Goal: Task Accomplishment & Management: Manage account settings

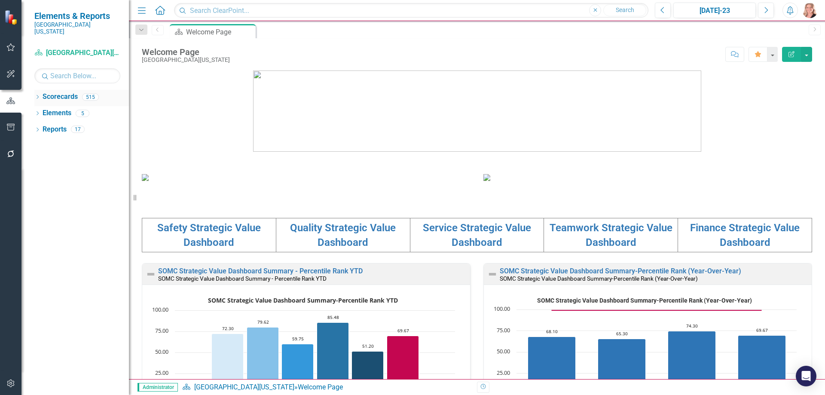
click at [40, 95] on icon "Dropdown" at bounding box center [37, 97] width 6 height 5
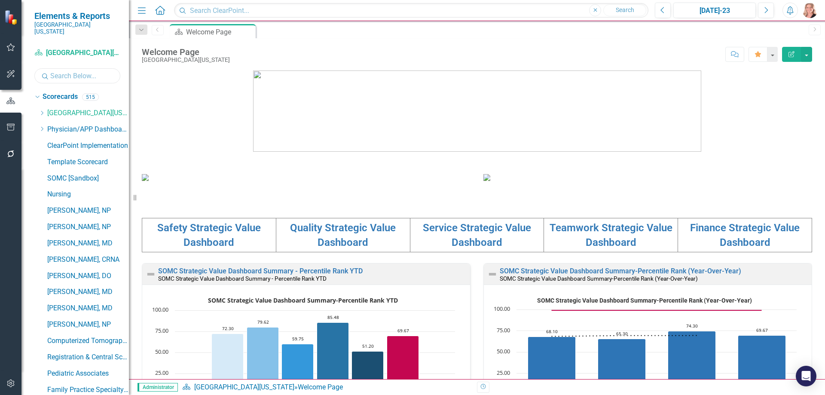
click at [60, 72] on input "text" at bounding box center [77, 75] width 86 height 15
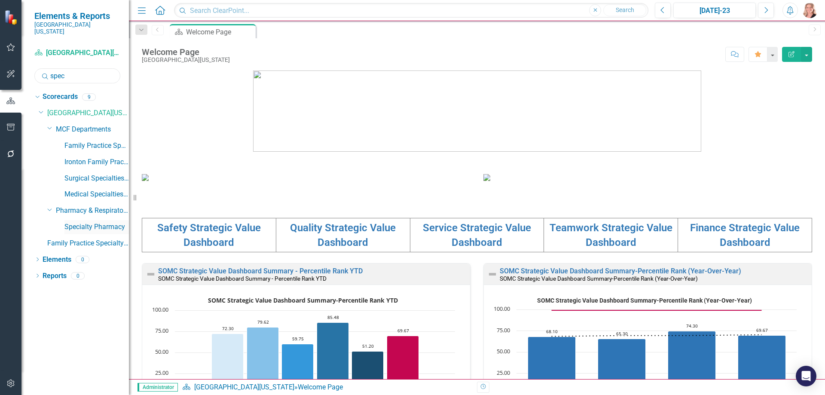
type input "spec"
click at [94, 222] on link "Specialty Pharmacy" at bounding box center [96, 227] width 64 height 10
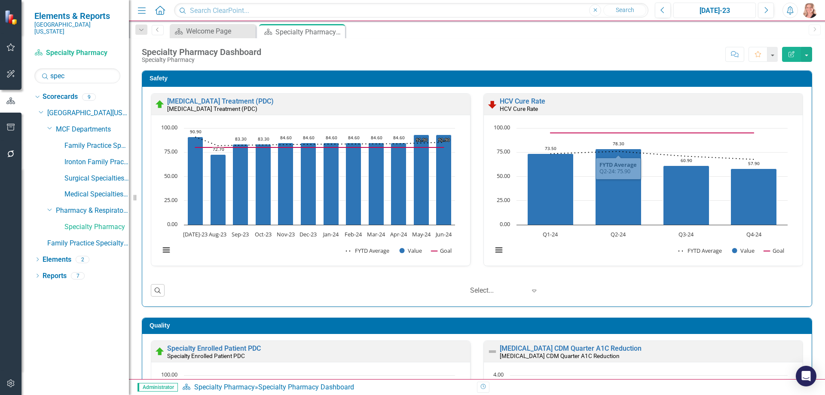
click at [693, 12] on div "[DATE]-23" at bounding box center [714, 11] width 76 height 10
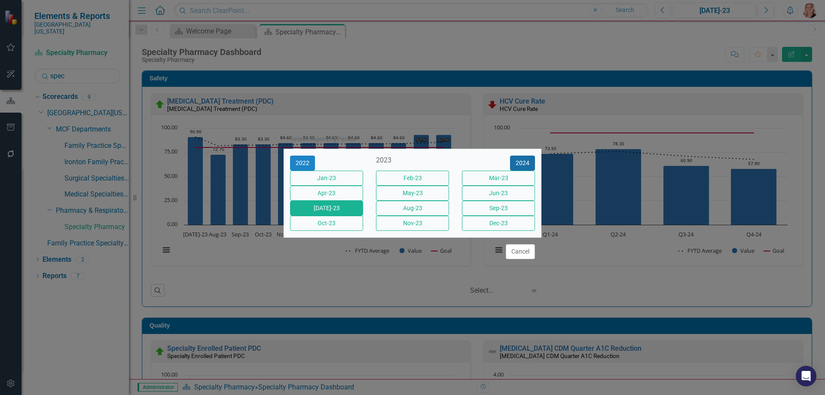
click at [523, 156] on button "2024" at bounding box center [522, 163] width 25 height 15
click at [522, 156] on button "2025" at bounding box center [522, 163] width 25 height 15
click at [313, 156] on button "2024" at bounding box center [302, 163] width 25 height 15
click at [520, 156] on button "2025" at bounding box center [522, 163] width 25 height 15
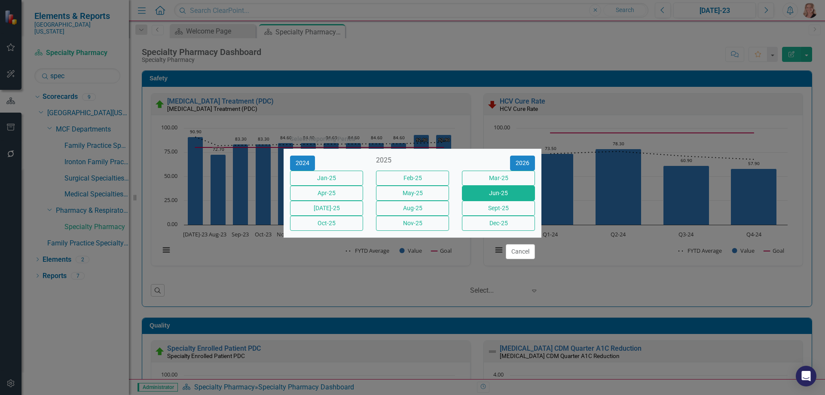
click at [514, 193] on button "Jun-25" at bounding box center [498, 193] width 73 height 15
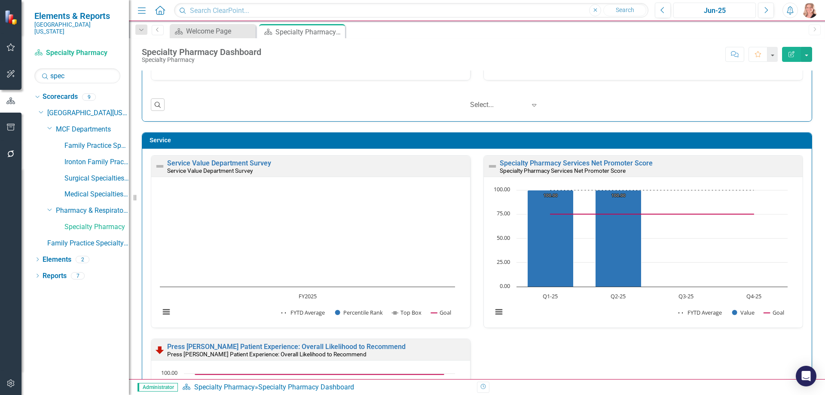
scroll to position [430, 0]
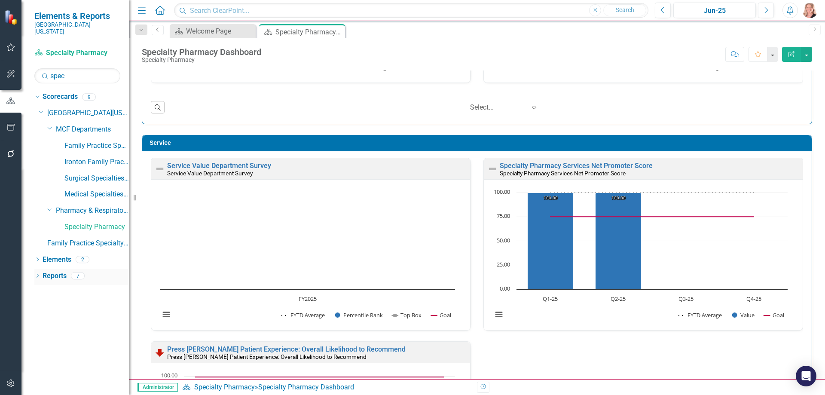
click at [61, 271] on link "Reports" at bounding box center [55, 276] width 24 height 10
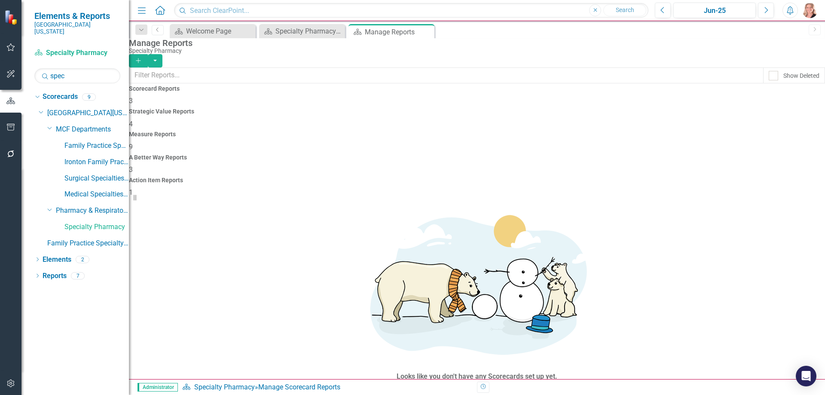
click at [482, 131] on div "Measure Reports 9" at bounding box center [477, 141] width 696 height 21
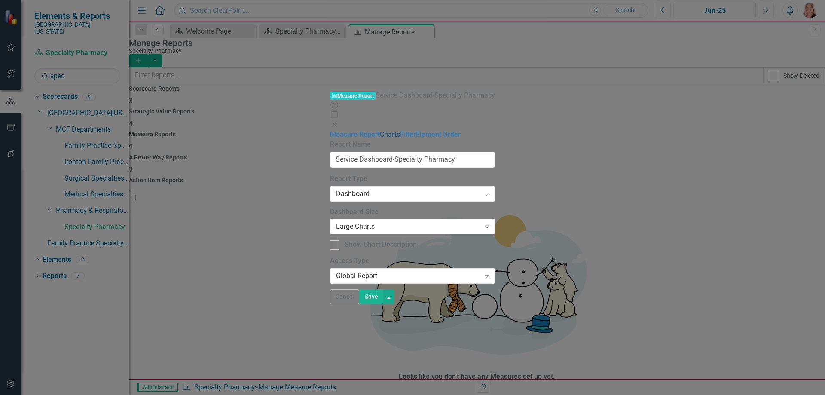
click at [380, 130] on link "Charts" at bounding box center [390, 134] width 20 height 8
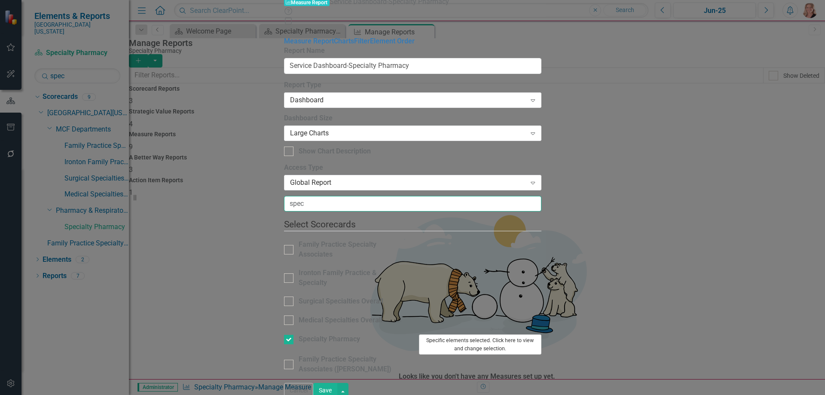
type input "spec"
click at [541, 334] on button "Specific elements selected. Click here to view and change selection." at bounding box center [480, 344] width 122 height 20
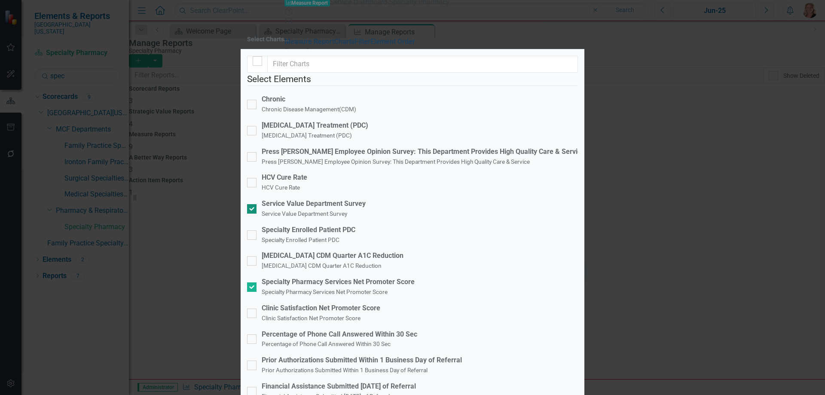
click at [253, 204] on input "Service Value Department Survey Service Value Department Survey" at bounding box center [250, 207] width 6 height 6
checkbox input "false"
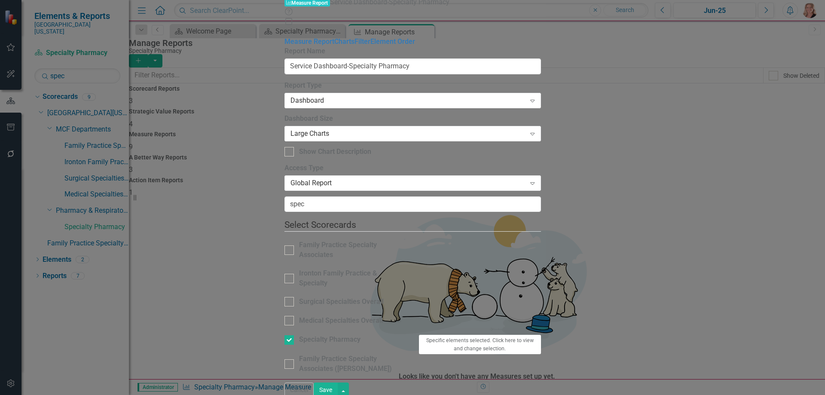
click at [338, 384] on button "Save" at bounding box center [326, 389] width 24 height 15
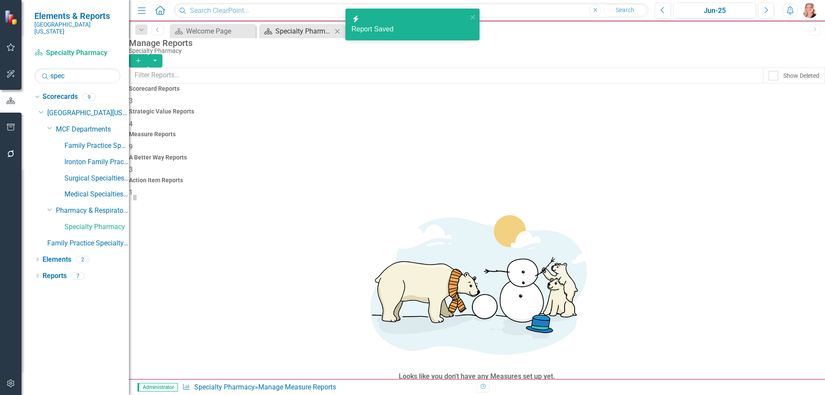
click at [294, 30] on div "Specialty Pharmacy Dashboard" at bounding box center [303, 31] width 57 height 11
